Goal: Information Seeking & Learning: Find specific fact

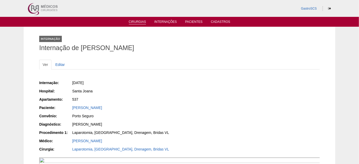
click at [139, 24] on link "Cirurgias" at bounding box center [137, 22] width 17 height 4
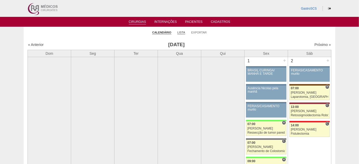
click at [183, 32] on link "Lista" at bounding box center [181, 33] width 8 height 4
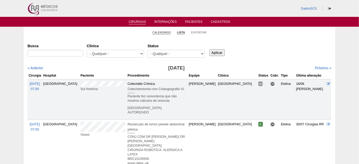
click at [158, 29] on li "Calendário" at bounding box center [161, 32] width 19 height 7
click at [157, 32] on link "Calendário" at bounding box center [161, 33] width 19 height 4
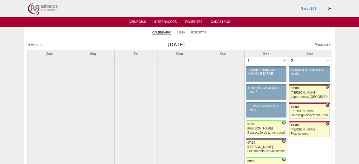
click at [181, 30] on li "Lista" at bounding box center [181, 32] width 8 height 7
click at [182, 32] on link "Lista" at bounding box center [181, 33] width 8 height 4
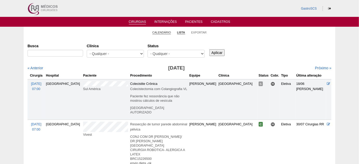
click at [158, 31] on link "Calendário" at bounding box center [161, 33] width 19 height 4
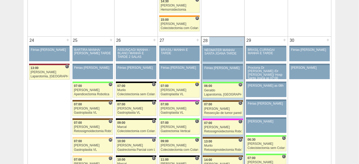
scroll to position [1181, 0]
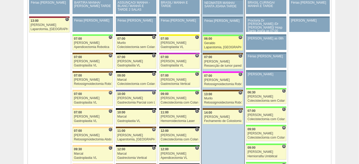
click at [222, 42] on div "Geraldo" at bounding box center [222, 43] width 37 height 3
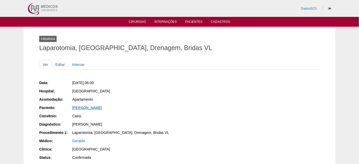
click at [85, 109] on link "Juliana Ferreira dos Santos" at bounding box center [87, 108] width 30 height 4
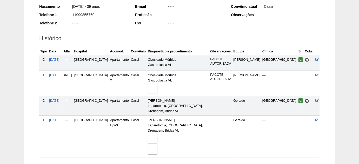
scroll to position [116, 0]
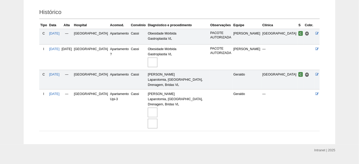
click at [155, 108] on img at bounding box center [153, 113] width 10 height 10
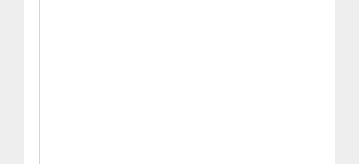
scroll to position [401, 0]
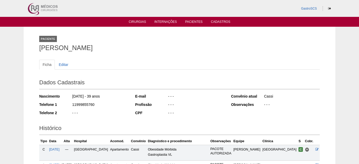
scroll to position [116, 0]
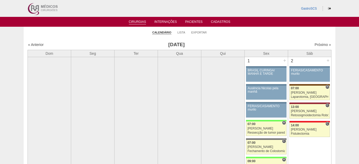
scroll to position [1181, 0]
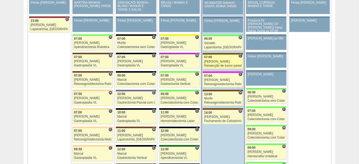
click at [224, 60] on div "[PERSON_NAME]" at bounding box center [222, 61] width 37 height 3
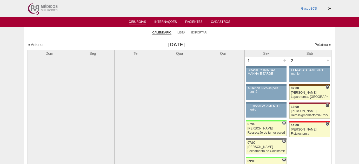
scroll to position [1181, 0]
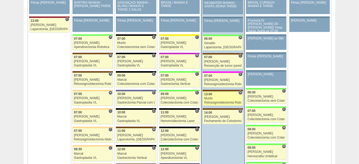
click at [222, 93] on div "13:00" at bounding box center [222, 94] width 37 height 3
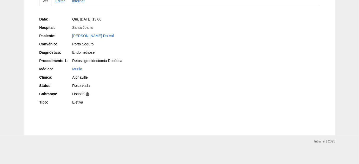
scroll to position [66, 0]
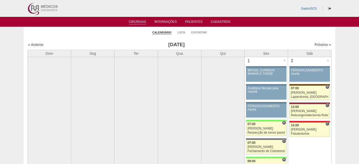
scroll to position [1181, 0]
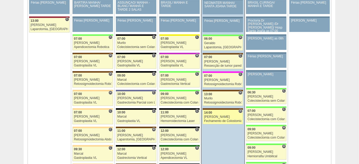
click at [219, 115] on div "[PERSON_NAME]" at bounding box center [222, 116] width 37 height 3
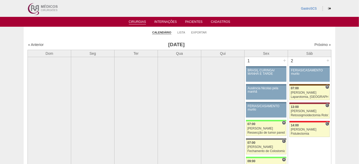
click at [180, 30] on li "Lista" at bounding box center [181, 32] width 8 height 7
click at [181, 31] on link "Lista" at bounding box center [181, 33] width 8 height 4
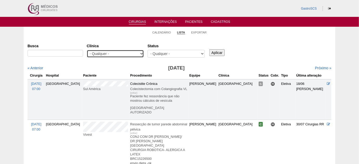
drag, startPoint x: 126, startPoint y: 54, endPoint x: 125, endPoint y: 57, distance: 3.2
click at [126, 54] on select "- Qualquer - 6R Alphaville Assunção Bartira Brasil Christovão da Gama Cruz Azul…" at bounding box center [115, 54] width 57 height 8
select select "22"
click at [87, 50] on select "- Qualquer - 6R Alphaville Assunção Bartira Brasil Christovão da Gama Cruz Azul…" at bounding box center [115, 54] width 57 height 8
click at [218, 54] on input "Aplicar" at bounding box center [216, 52] width 15 height 7
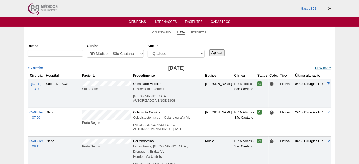
click at [318, 67] on link "Próximo »" at bounding box center [323, 68] width 16 height 4
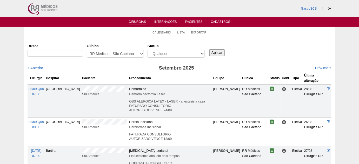
click at [138, 23] on link "Cirurgias" at bounding box center [137, 22] width 17 height 4
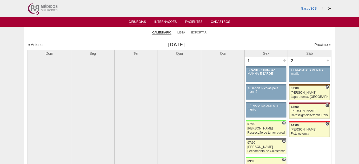
click at [185, 35] on li "Lista" at bounding box center [181, 32] width 8 height 7
click at [182, 32] on link "Lista" at bounding box center [181, 33] width 8 height 4
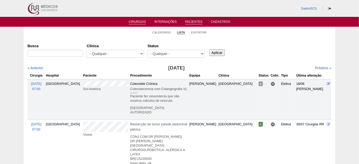
click at [192, 22] on link "Pacientes" at bounding box center [193, 22] width 17 height 4
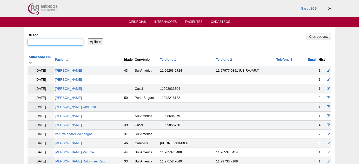
click at [58, 41] on input "Busca" at bounding box center [56, 42] width 56 height 7
type input "thaissa"
click at [88, 38] on input "Aplicar" at bounding box center [95, 41] width 15 height 7
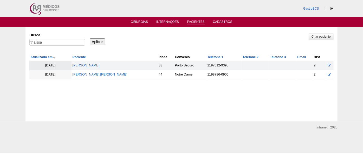
click at [108, 63] on td "[PERSON_NAME]" at bounding box center [114, 65] width 86 height 9
click at [99, 64] on link "[PERSON_NAME]" at bounding box center [85, 66] width 27 height 4
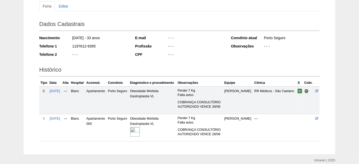
scroll to position [71, 0]
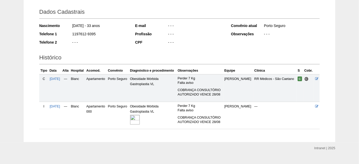
click at [140, 120] on img at bounding box center [135, 120] width 10 height 10
